Goal: Check status: Check status

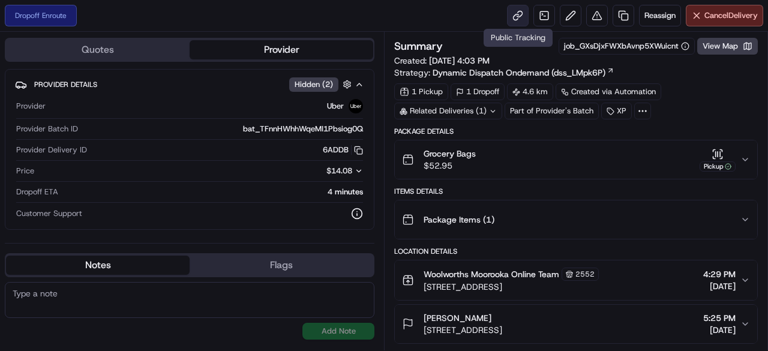
click at [518, 20] on link at bounding box center [518, 16] width 22 height 22
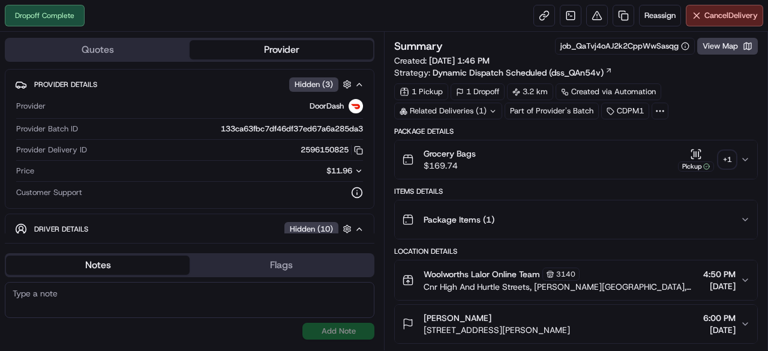
click at [736, 156] on div "Grocery Bags $169.74 Pickup + 1" at bounding box center [571, 160] width 338 height 24
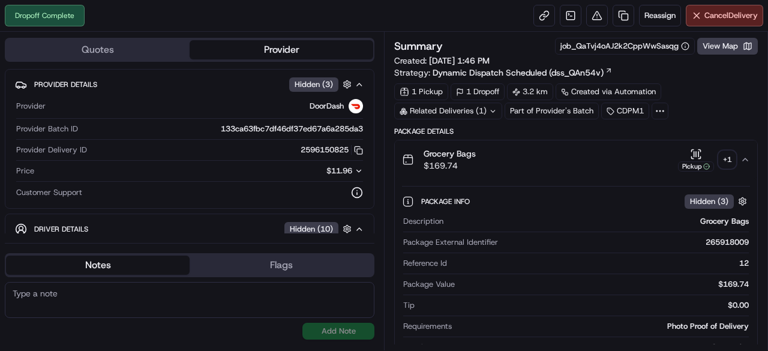
click at [721, 151] on div "+ 1" at bounding box center [726, 159] width 17 height 17
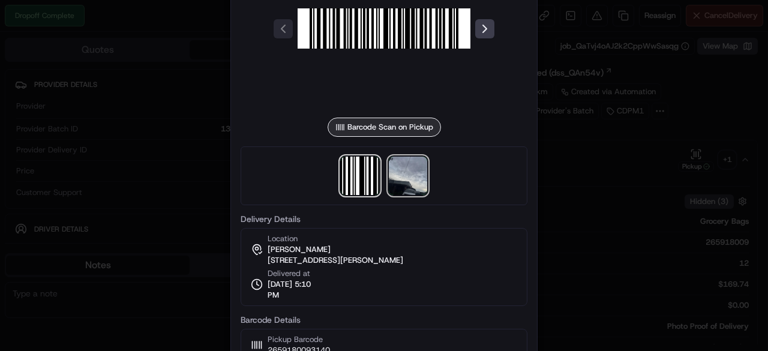
click at [419, 178] on img at bounding box center [408, 176] width 38 height 38
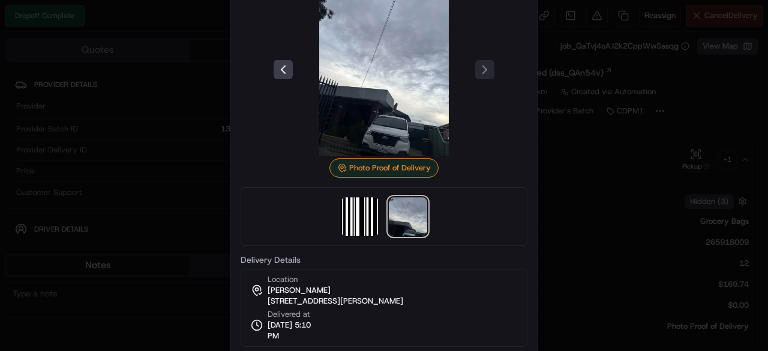
click at [83, 61] on div at bounding box center [384, 175] width 768 height 351
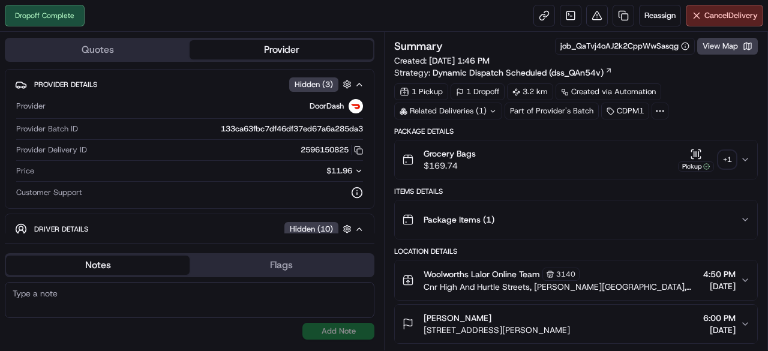
click at [449, 112] on div "Related Deliveries (1)" at bounding box center [448, 111] width 108 height 17
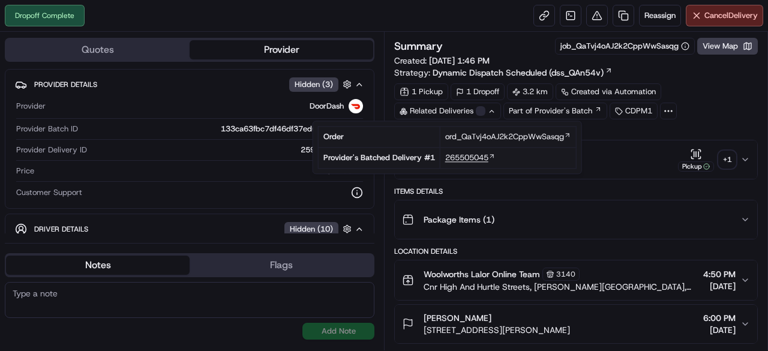
click at [458, 155] on span "265505045" at bounding box center [466, 157] width 43 height 11
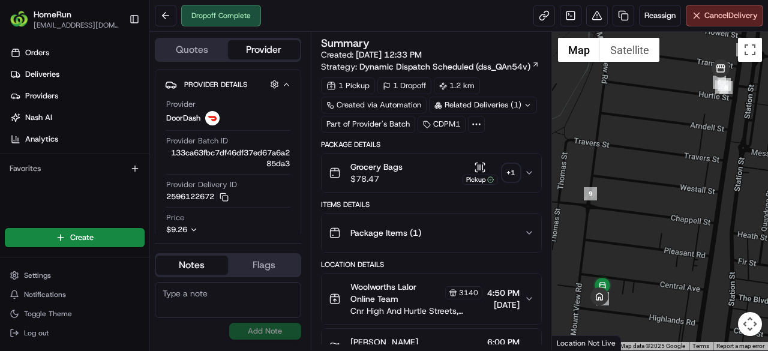
click at [512, 167] on div "+ 1" at bounding box center [511, 172] width 17 height 17
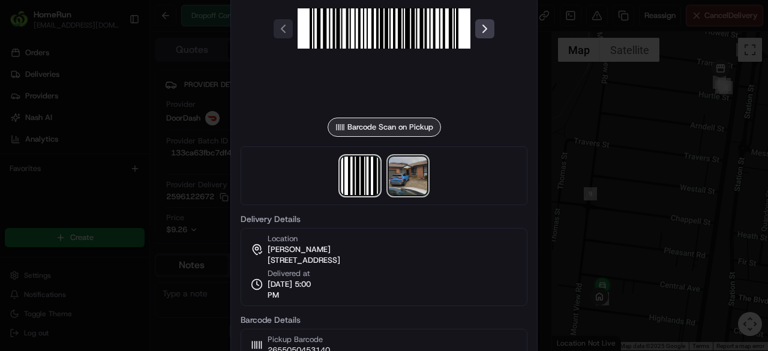
click at [408, 178] on img at bounding box center [408, 176] width 38 height 38
